Goal: Task Accomplishment & Management: Manage account settings

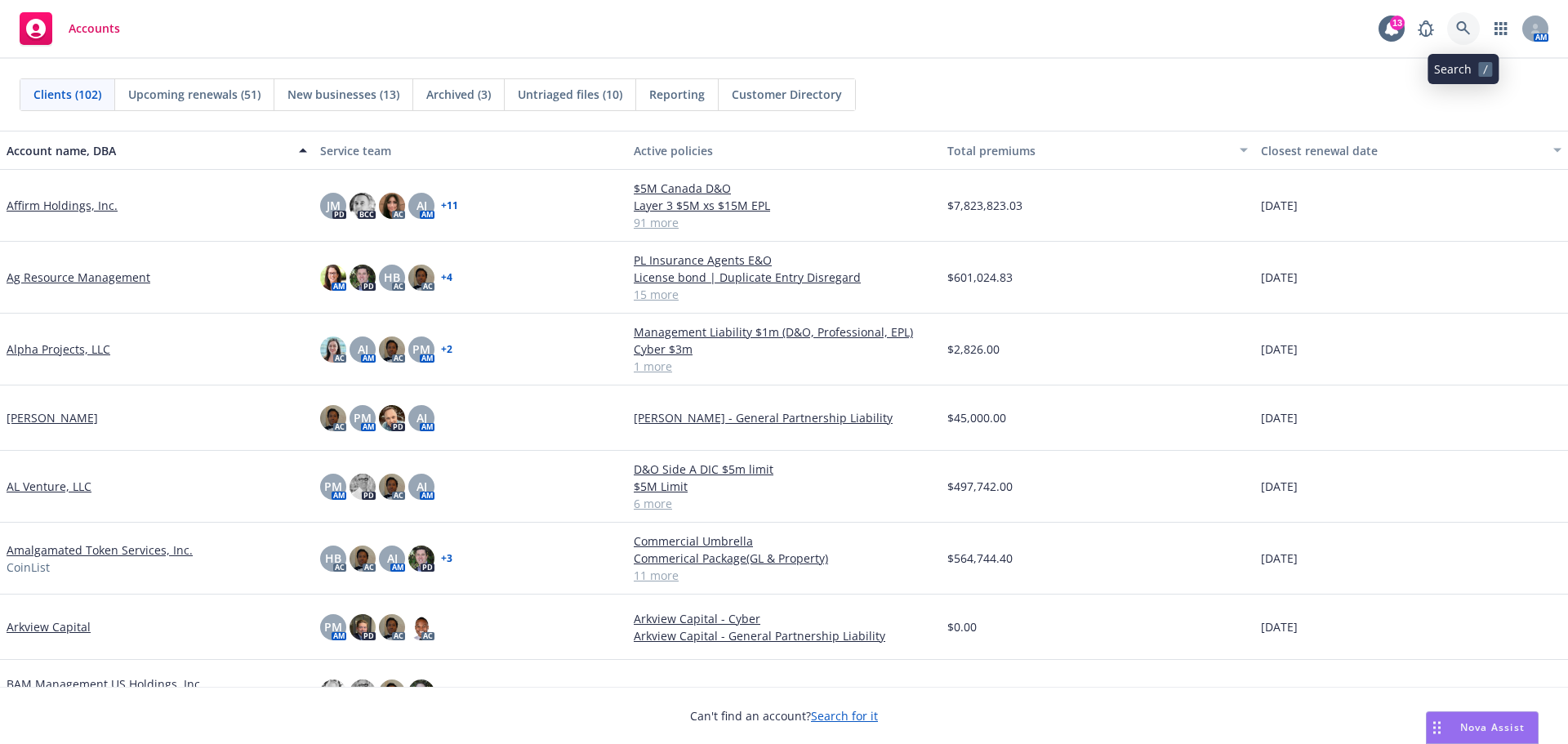
click at [1460, 25] on icon at bounding box center [1463, 28] width 15 height 15
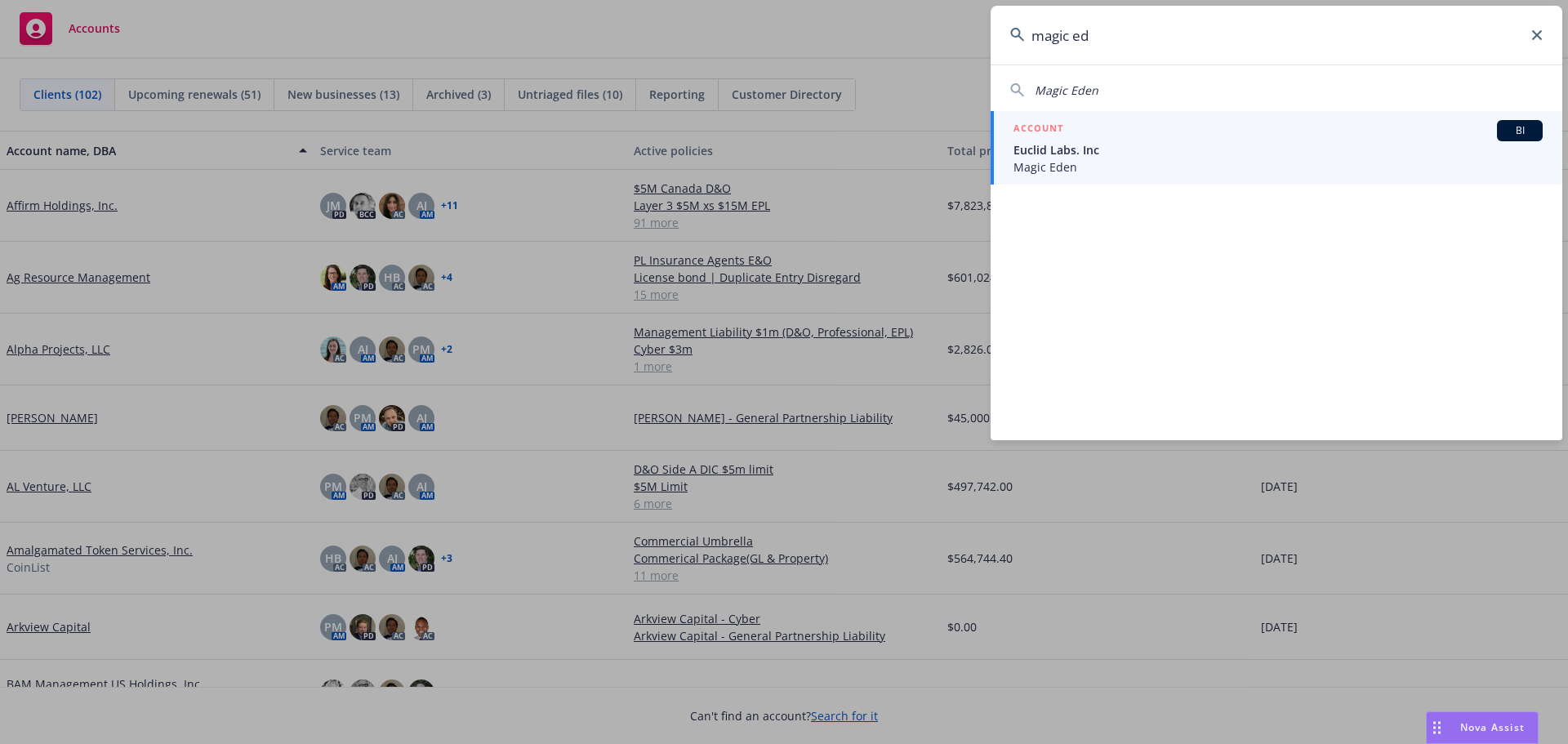
type input "magic ed"
click at [1059, 146] on span "Euclid Labs. Inc" at bounding box center [1277, 150] width 529 height 17
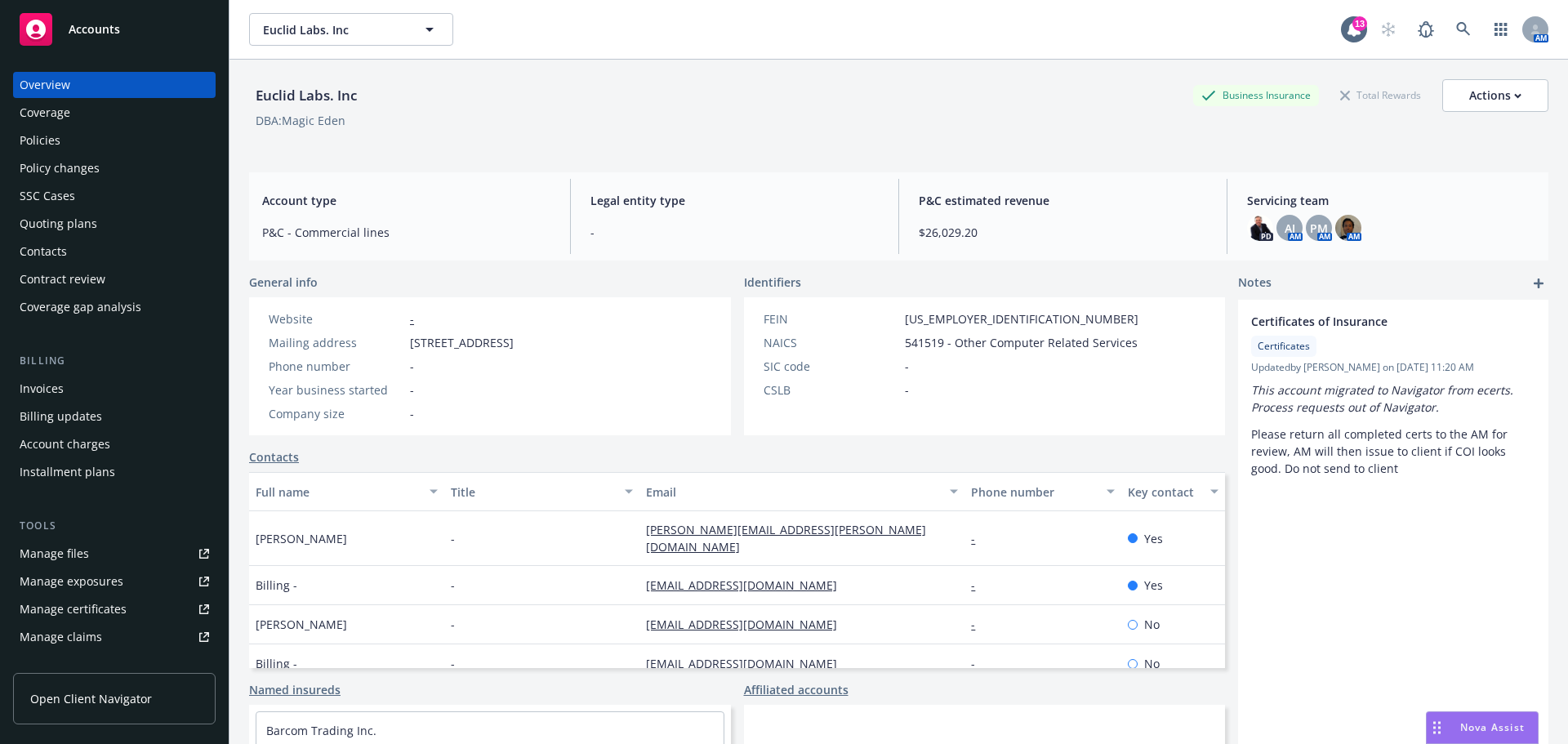
click at [40, 141] on div "Policies" at bounding box center [40, 140] width 40 height 26
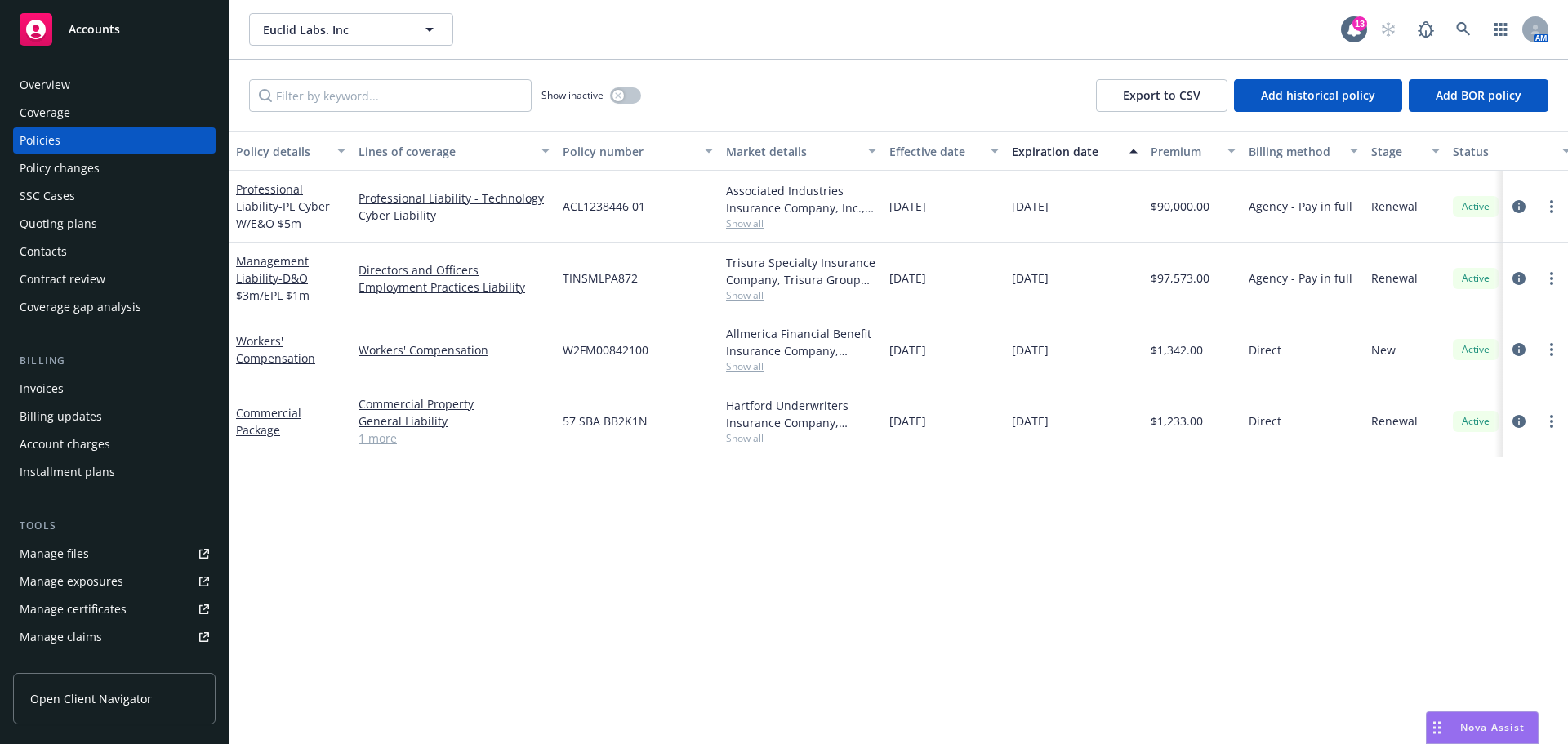
click at [82, 24] on span "Accounts" at bounding box center [95, 29] width 52 height 13
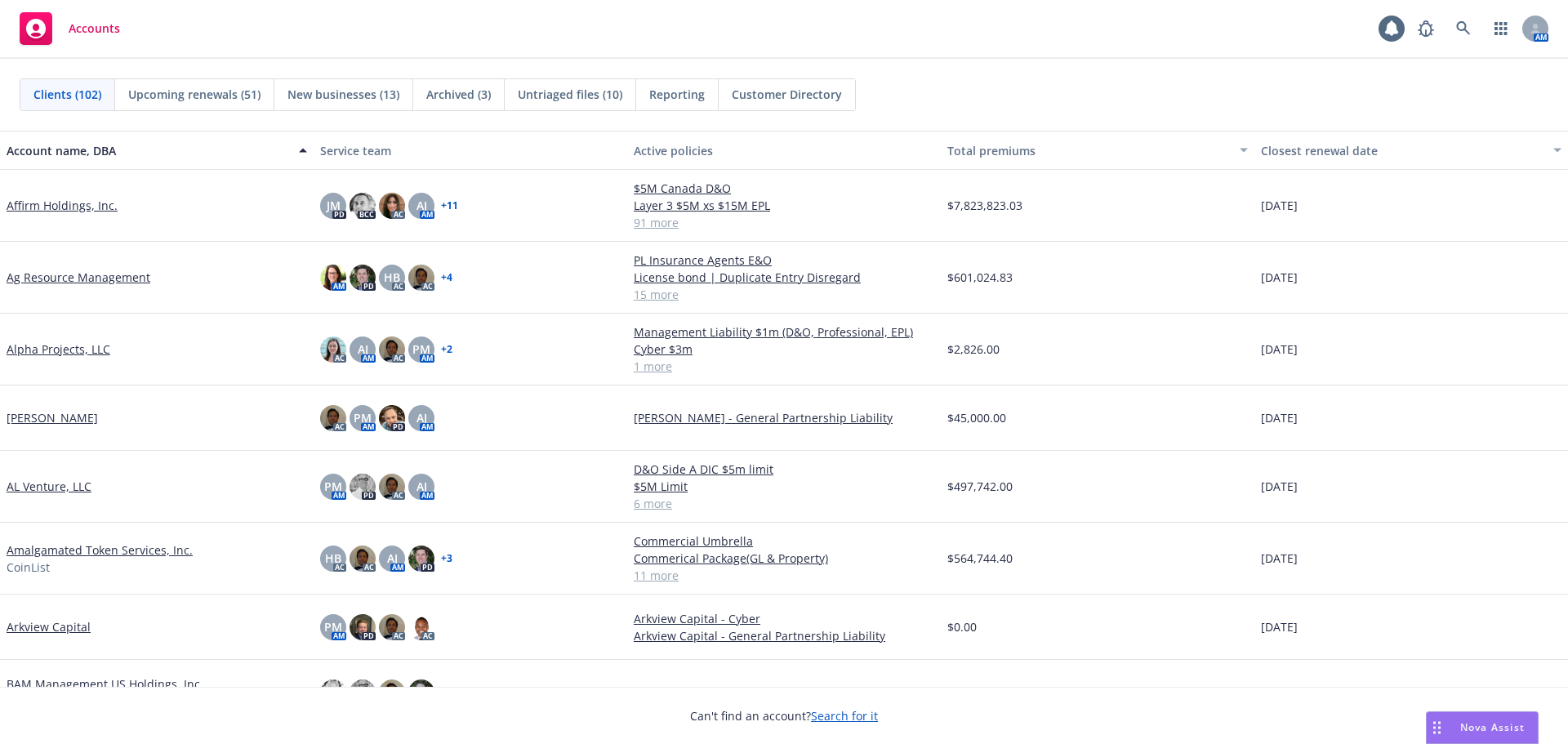
click at [674, 93] on span "Reporting" at bounding box center [676, 95] width 56 height 17
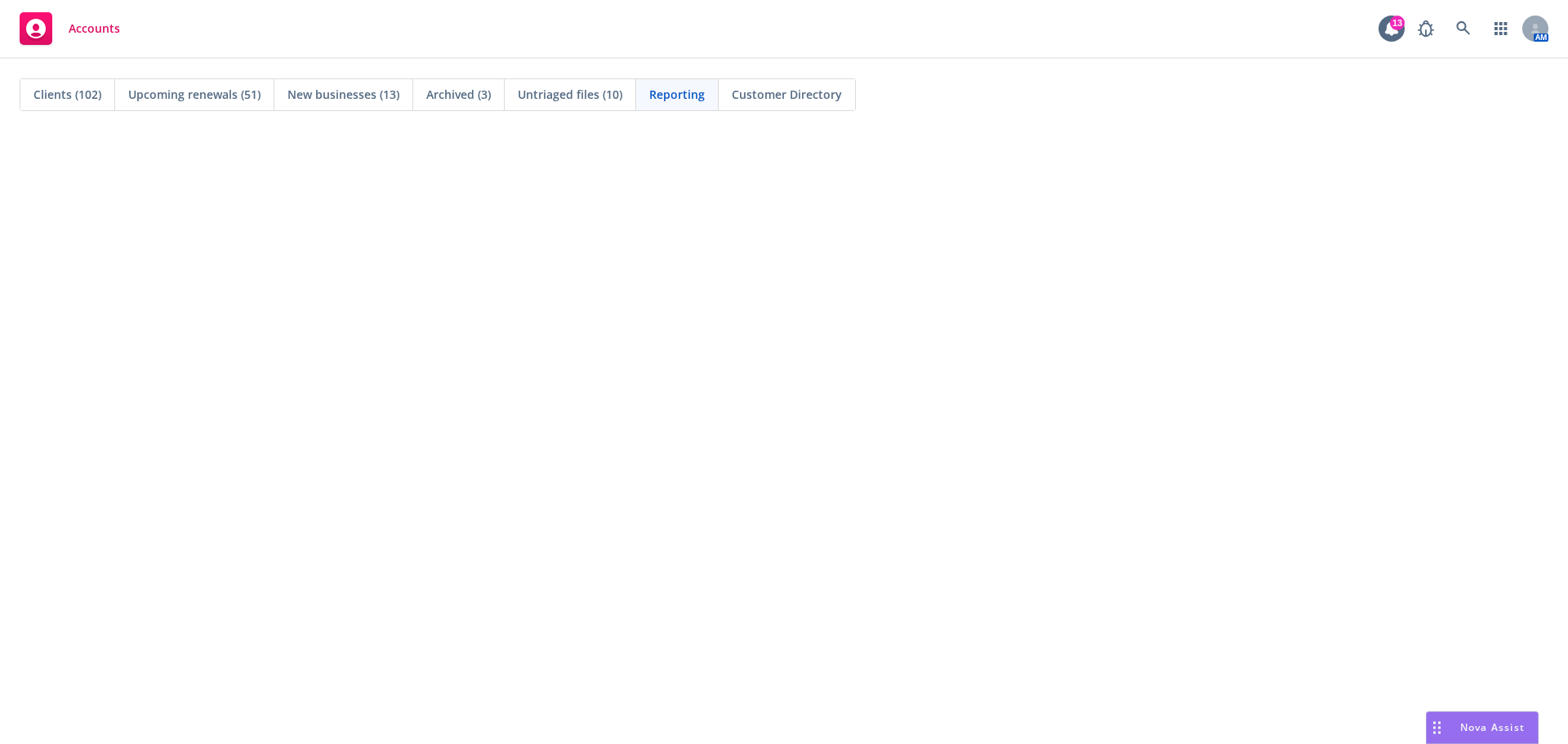
click at [64, 95] on span "Clients (102)" at bounding box center [67, 95] width 68 height 17
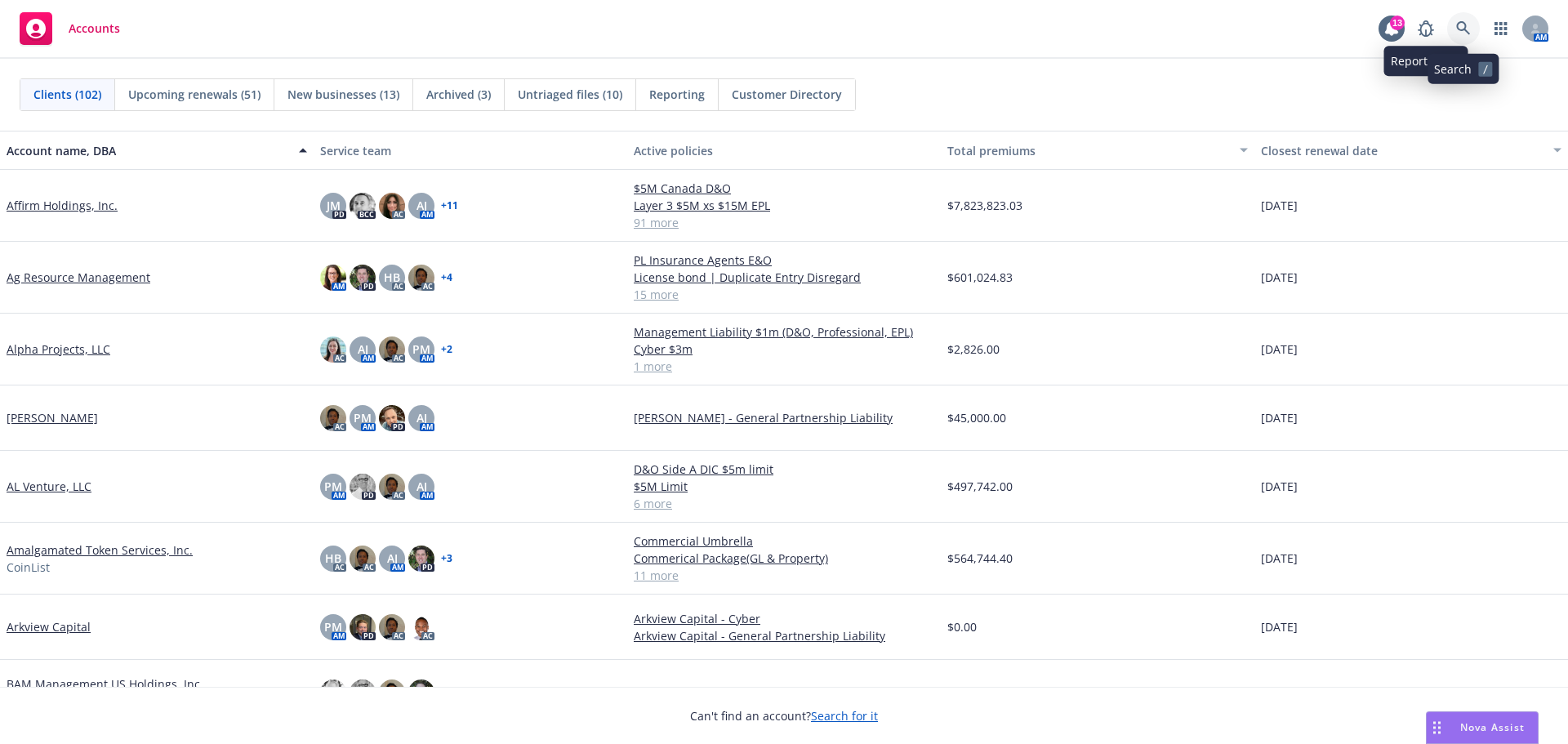
click at [1460, 29] on icon at bounding box center [1463, 28] width 14 height 14
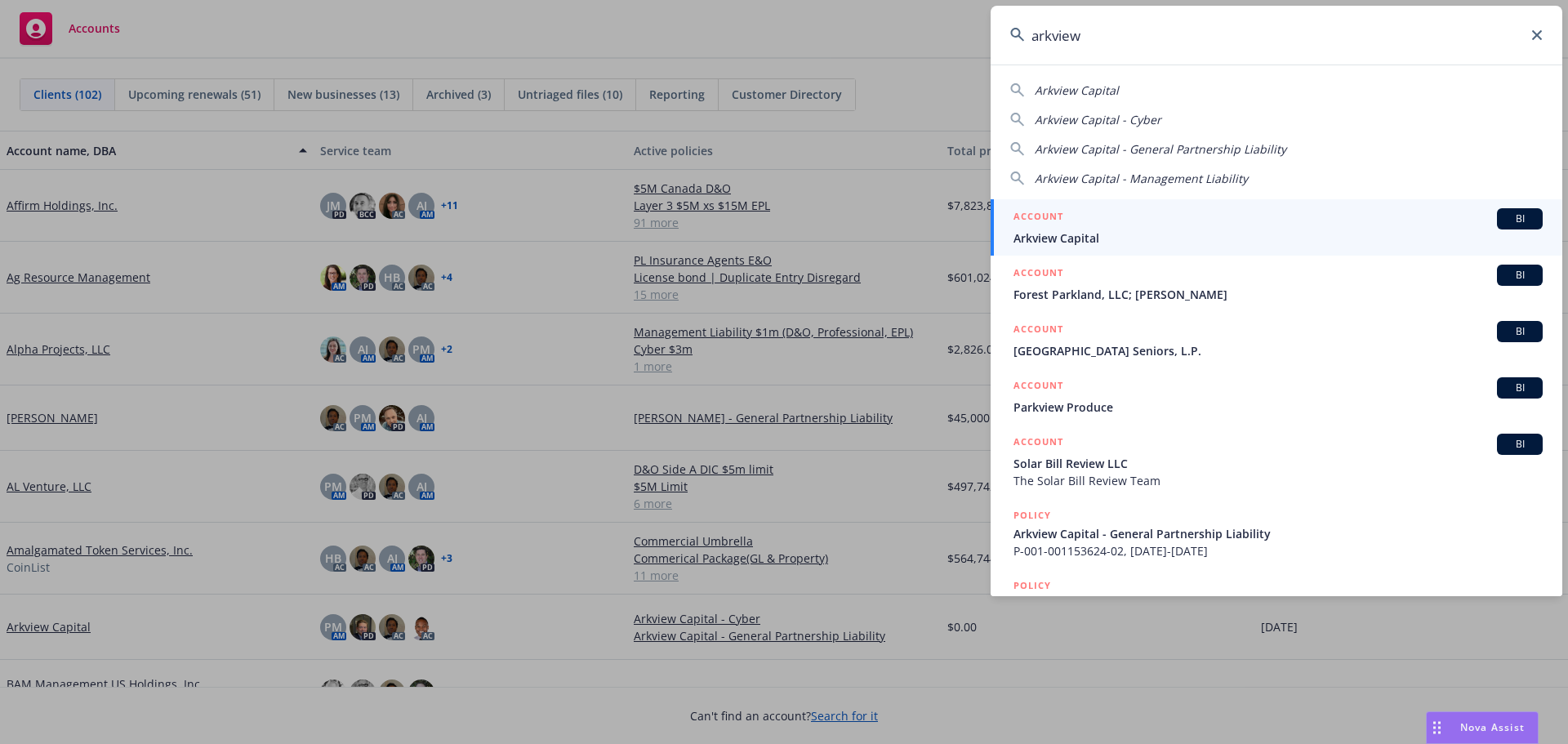
type input "arkview"
click at [1107, 234] on span "Arkview Capital" at bounding box center [1277, 239] width 529 height 17
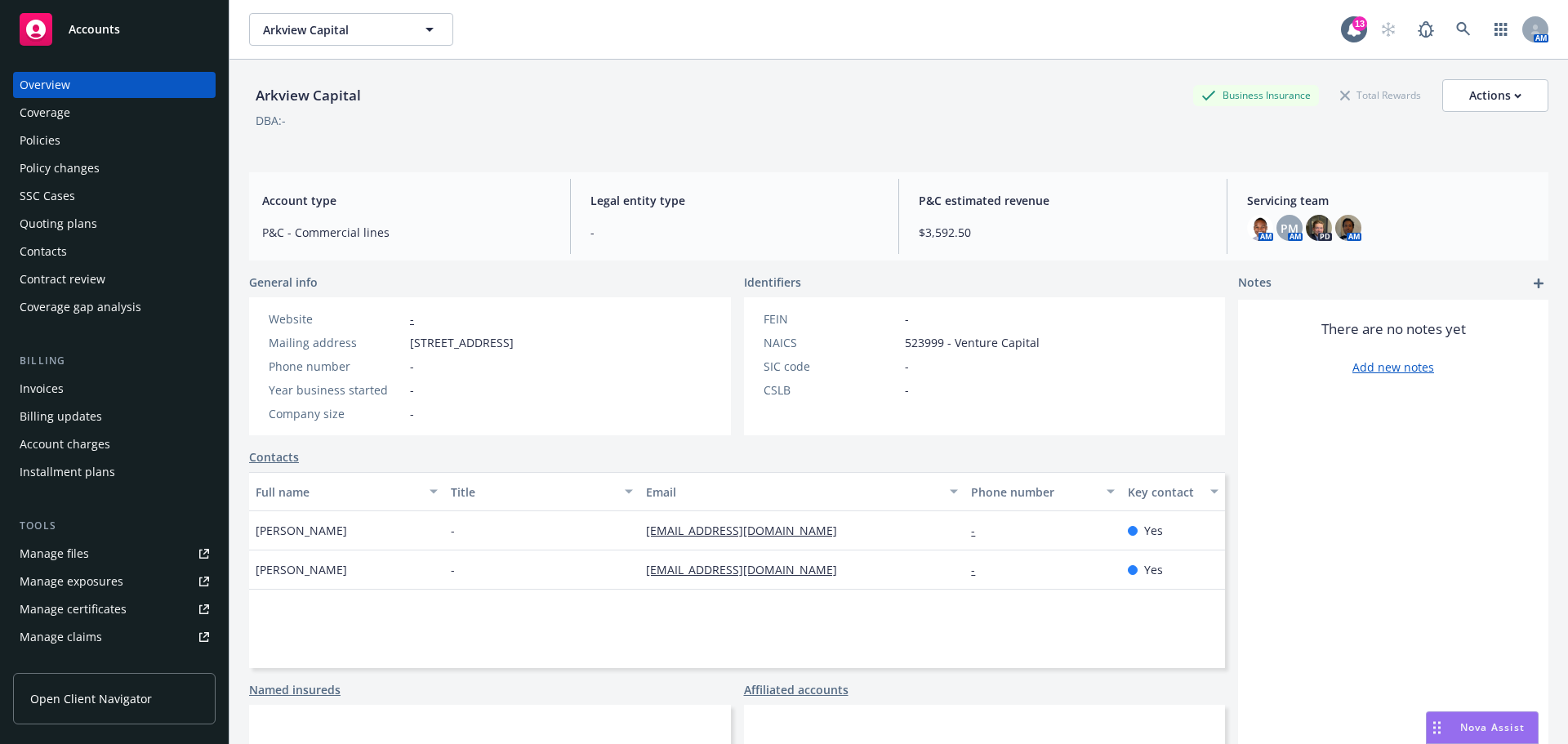
click at [40, 138] on div "Policies" at bounding box center [40, 140] width 40 height 26
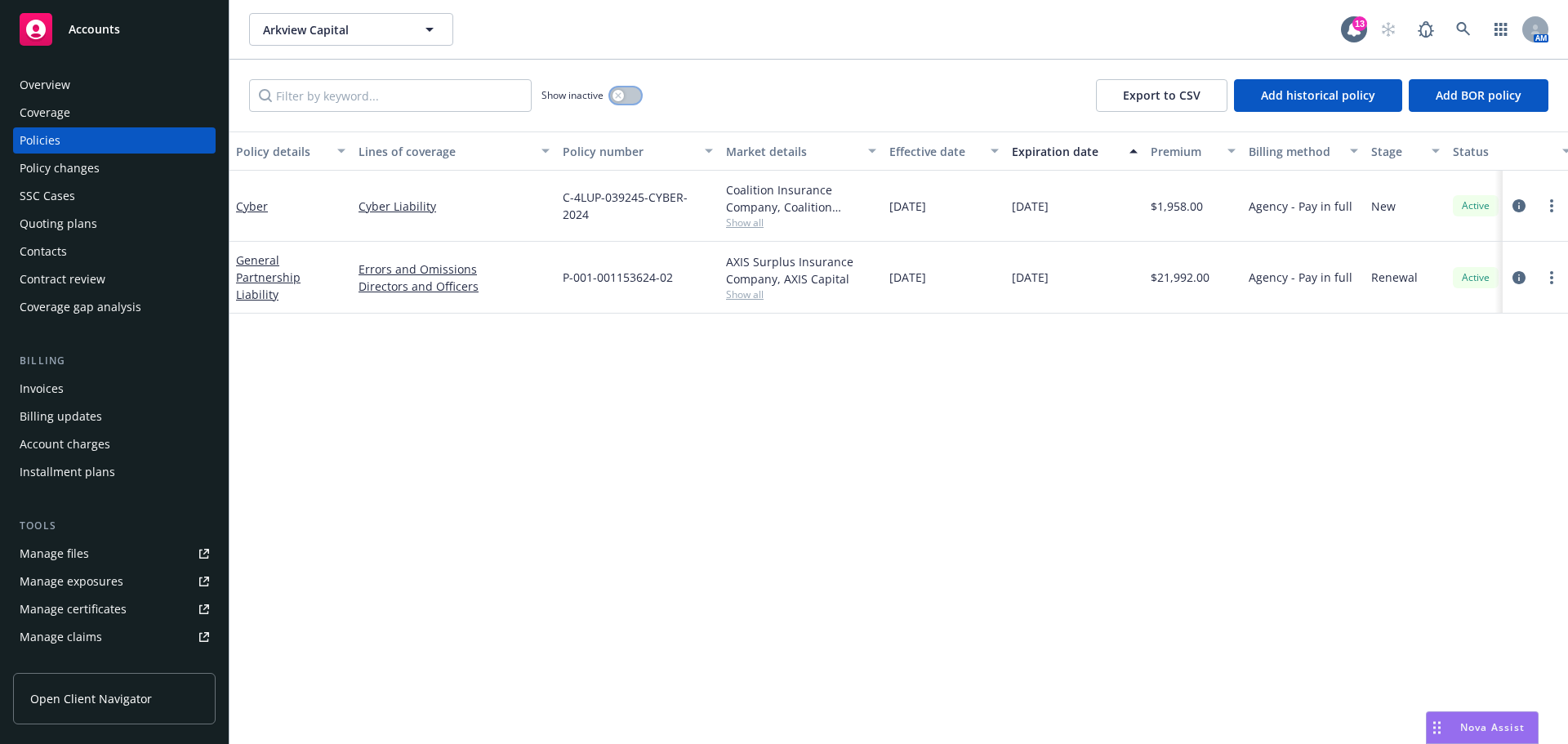
click at [628, 96] on button "button" at bounding box center [626, 96] width 31 height 16
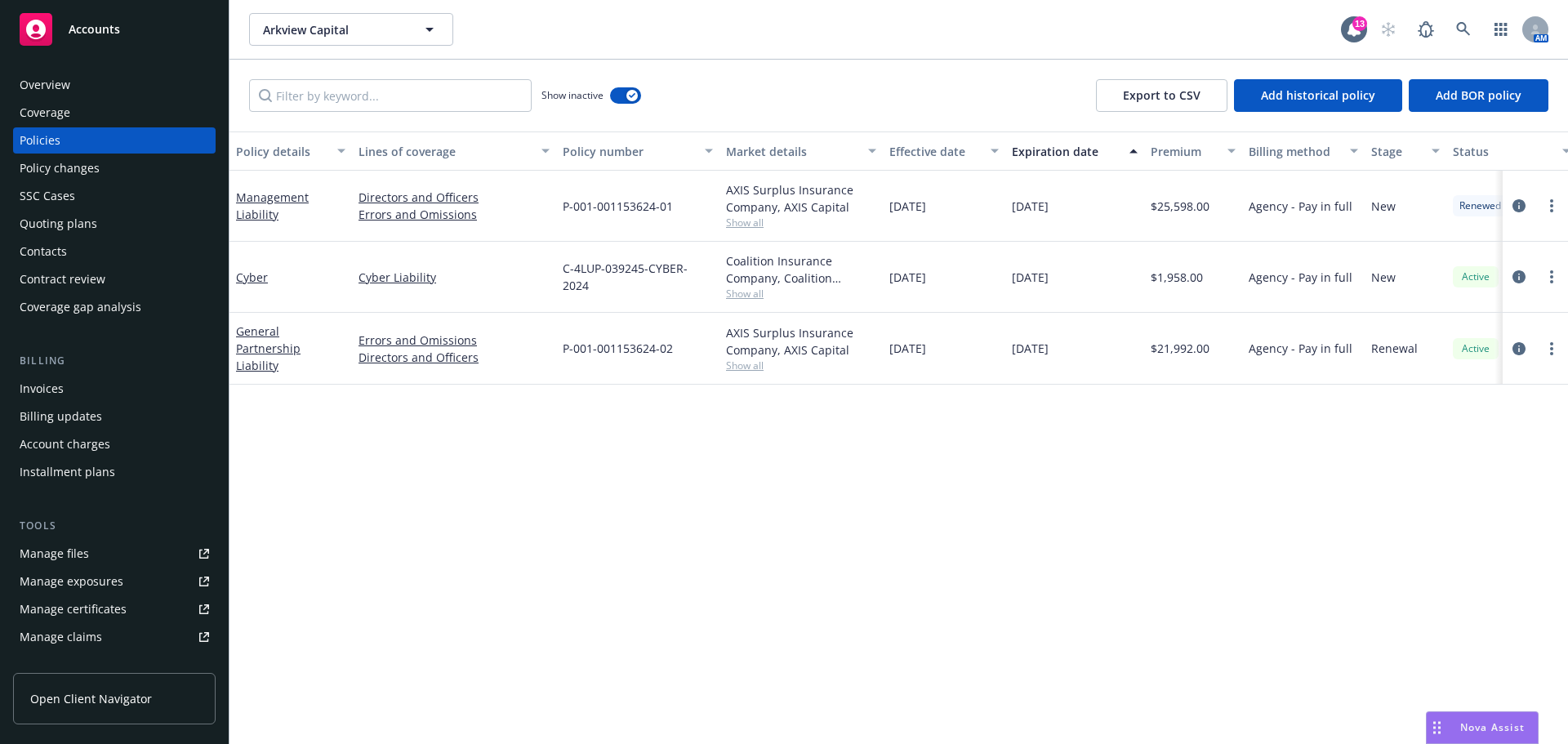
click at [96, 18] on div "Accounts" at bounding box center [114, 29] width 189 height 33
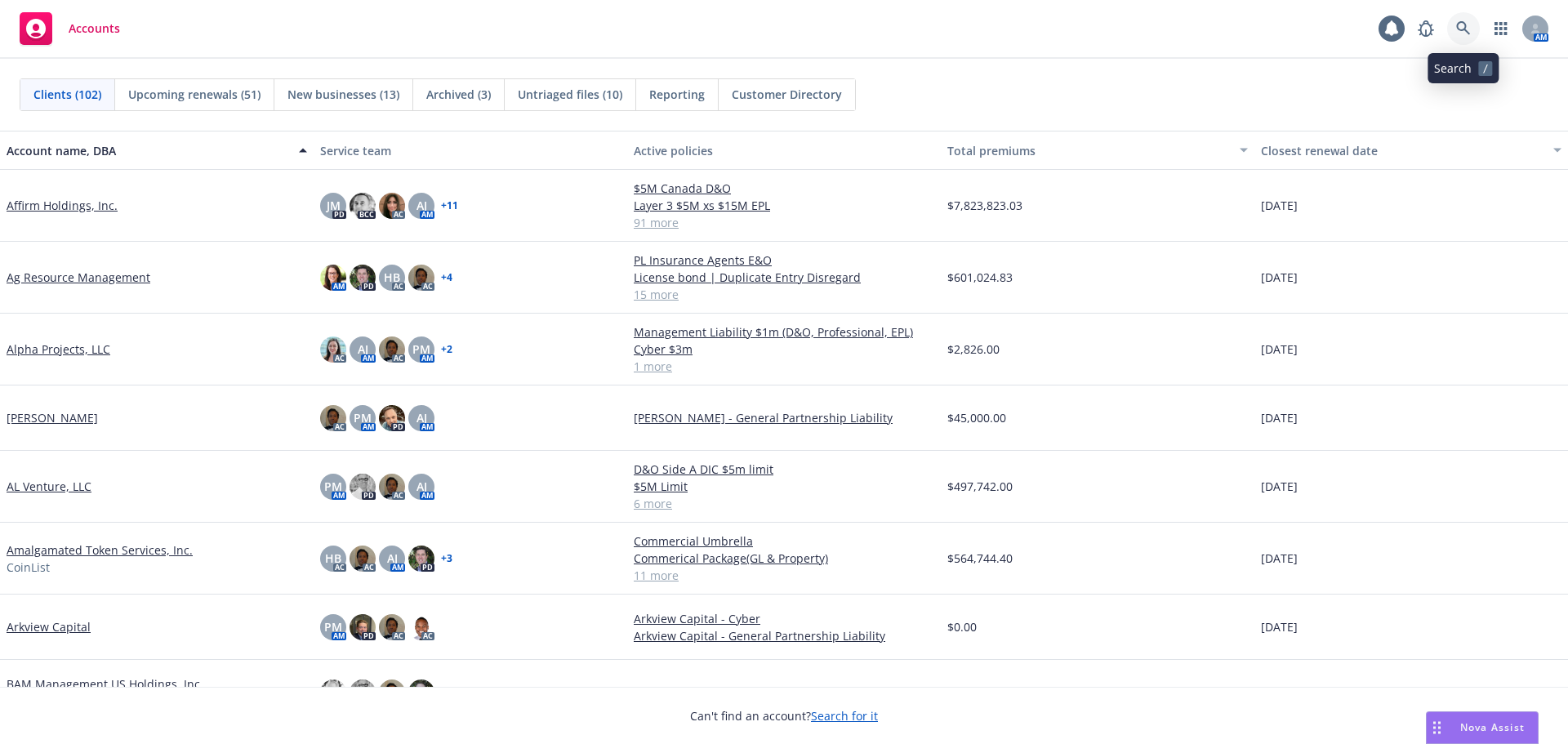
click at [1461, 28] on icon at bounding box center [1463, 28] width 15 height 15
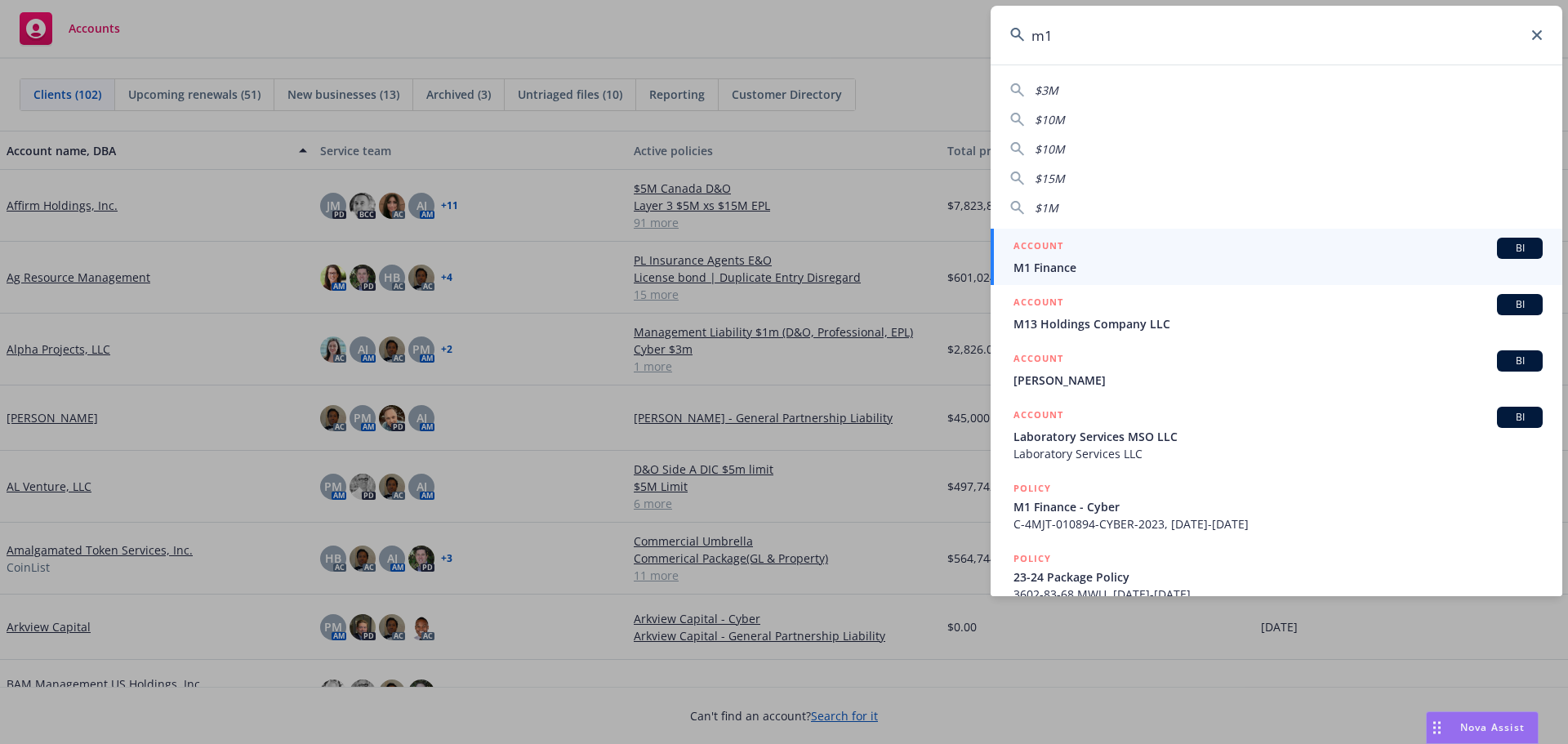
type input "m1"
click at [1075, 269] on span "M1 Finance" at bounding box center [1277, 268] width 529 height 17
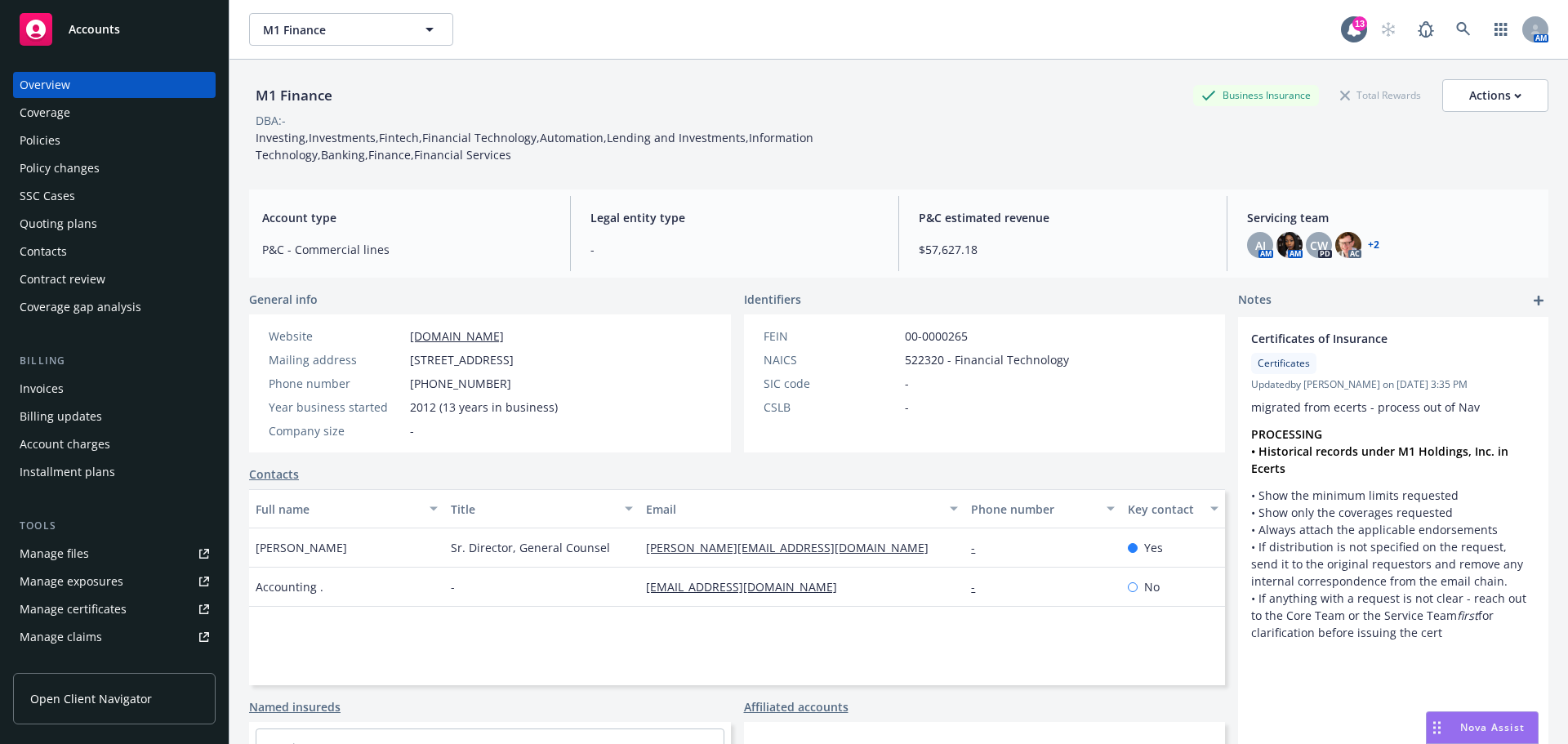
click at [1367, 245] on link "+ 2" at bounding box center [1373, 245] width 11 height 9
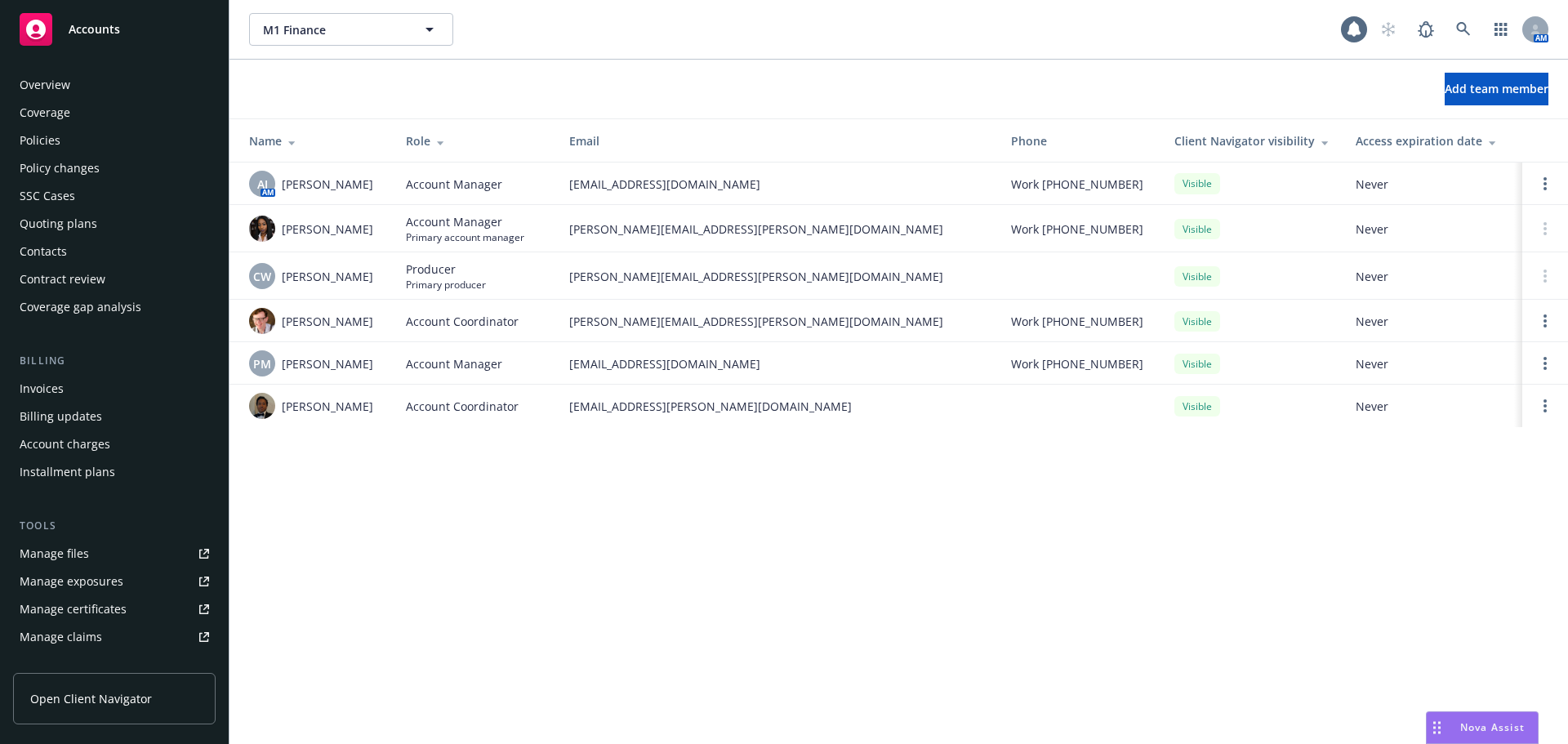
scroll to position [320, 0]
